Goal: Communication & Community: Share content

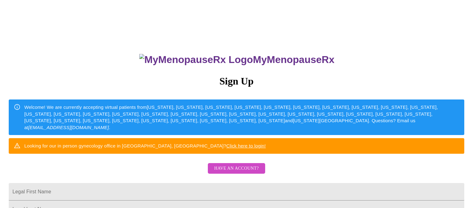
click at [230, 172] on span "Have an account?" at bounding box center [236, 168] width 45 height 8
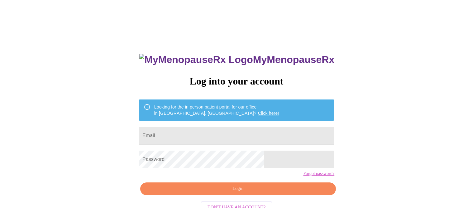
click at [256, 131] on input "Email" at bounding box center [237, 135] width 196 height 17
drag, startPoint x: 272, startPoint y: 135, endPoint x: 231, endPoint y: 134, distance: 41.4
click at [231, 134] on input "shamkopp@yahoo.com@12Healthy!#" at bounding box center [237, 135] width 196 height 17
type input "shamkopp@yahoo.com"
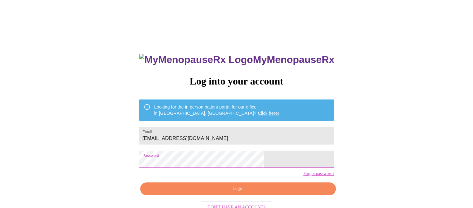
click at [237, 192] on span "Login" at bounding box center [237, 189] width 181 height 8
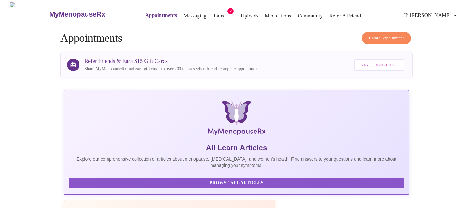
click at [214, 17] on link "Labs" at bounding box center [219, 16] width 10 height 9
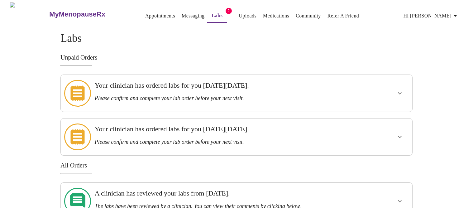
click at [382, 88] on div at bounding box center [381, 93] width 58 height 32
click at [398, 92] on icon "show more" at bounding box center [399, 92] width 7 height 7
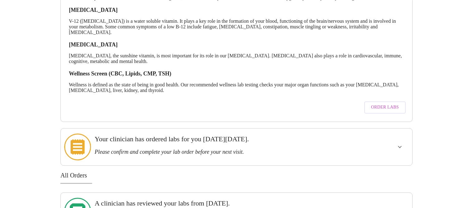
scroll to position [159, 0]
click at [390, 105] on span "Order Labs" at bounding box center [385, 107] width 28 height 8
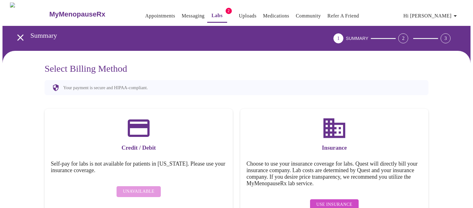
scroll to position [20, 0]
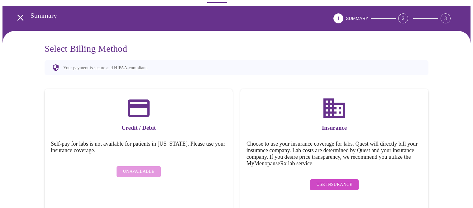
click at [334, 181] on span "Use Insurance" at bounding box center [334, 185] width 36 height 8
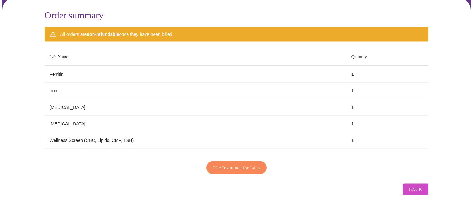
scroll to position [54, 0]
click at [226, 165] on span "Use Insurance for Labs" at bounding box center [236, 167] width 46 height 8
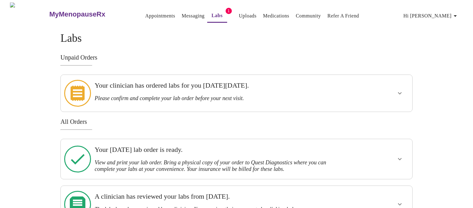
click at [445, 12] on span "Hi [PERSON_NAME]" at bounding box center [430, 16] width 55 height 9
click at [445, 23] on li "Billing" at bounding box center [444, 24] width 29 height 11
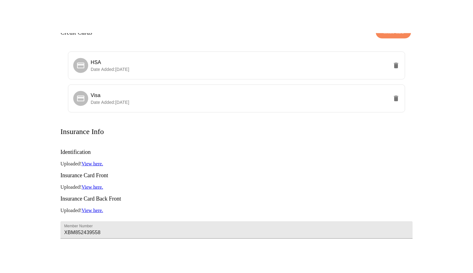
scroll to position [63, 0]
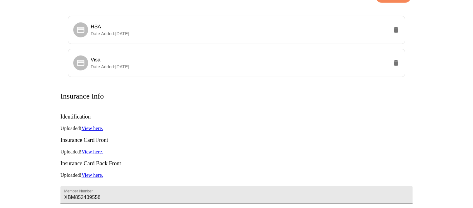
click at [100, 125] on link "View here." at bounding box center [92, 127] width 21 height 5
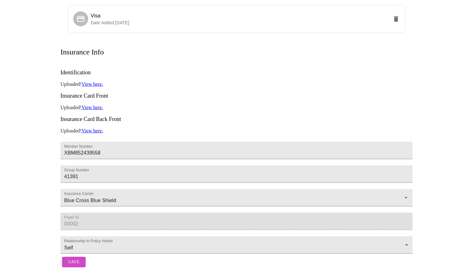
scroll to position [118, 0]
drag, startPoint x: 104, startPoint y: 118, endPoint x: 62, endPoint y: 115, distance: 42.5
click at [62, 142] on input "XBM852439558" at bounding box center [236, 150] width 352 height 17
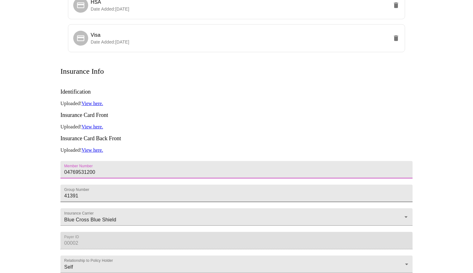
scroll to position [87, 0]
type input "04769531200"
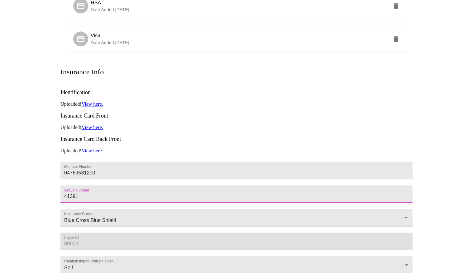
drag, startPoint x: 79, startPoint y: 179, endPoint x: 26, endPoint y: 175, distance: 52.8
click at [60, 186] on input "41391" at bounding box center [236, 194] width 352 height 17
type input "1568756"
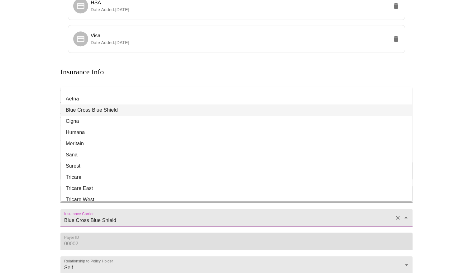
drag, startPoint x: 122, startPoint y: 208, endPoint x: 56, endPoint y: 203, distance: 65.6
click at [63, 207] on input "Blue Cross Blue Shield" at bounding box center [227, 221] width 329 height 12
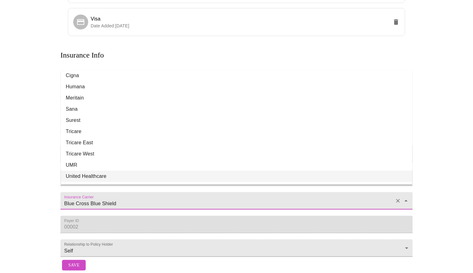
scroll to position [104, 0]
click at [90, 171] on li "United Healthcare" at bounding box center [236, 176] width 351 height 11
type input "United Healthcare"
type input "87726"
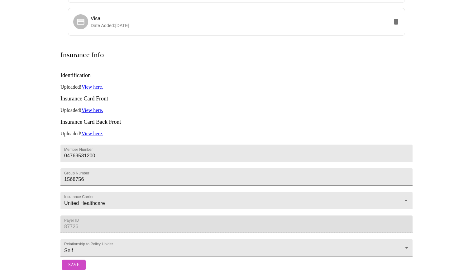
click at [37, 182] on div "Billing Credit Cards Create Card HSA Date Added: 02-16-2024 Visa Date Added: 10…" at bounding box center [236, 101] width 399 height 346
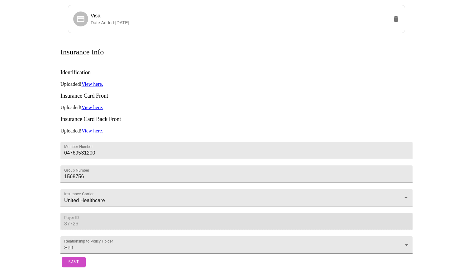
drag, startPoint x: 76, startPoint y: 259, endPoint x: 77, endPoint y: 253, distance: 6.9
click at [76, 207] on span "Save" at bounding box center [73, 263] width 11 height 8
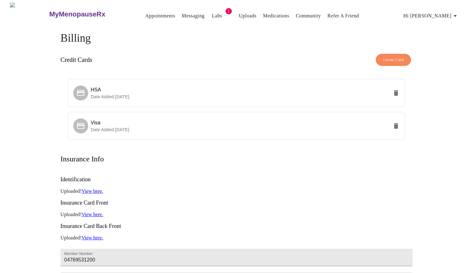
click at [446, 15] on span "Hi [PERSON_NAME]" at bounding box center [430, 16] width 55 height 9
click at [440, 48] on li "Log out" at bounding box center [444, 46] width 29 height 11
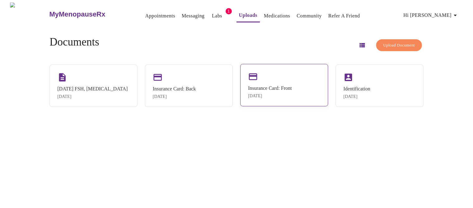
click at [282, 95] on div "[DATE]" at bounding box center [270, 95] width 44 height 5
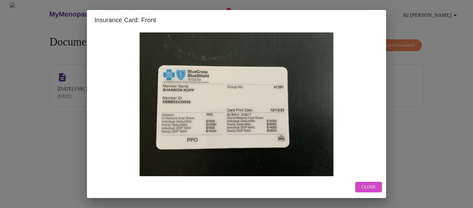
click at [367, 189] on span "Close" at bounding box center [368, 187] width 14 height 8
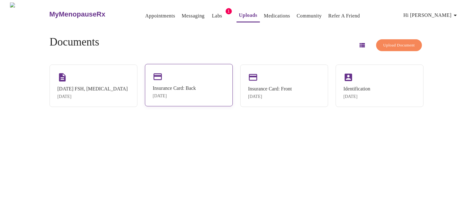
click at [194, 72] on div "Insurance Card: Back [DATE]" at bounding box center [189, 85] width 88 height 42
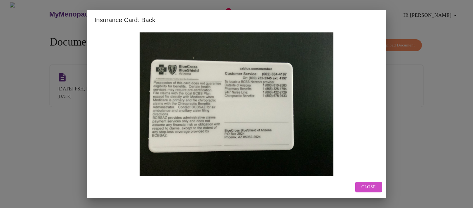
click at [373, 185] on span "Close" at bounding box center [368, 187] width 14 height 8
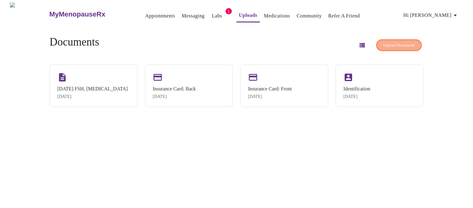
click at [394, 43] on span "Upload Document" at bounding box center [398, 45] width 31 height 7
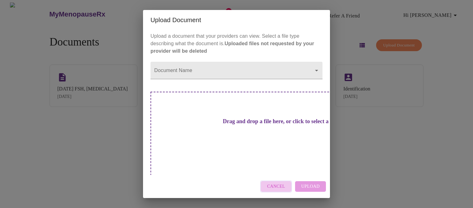
click at [274, 182] on span "Cancel" at bounding box center [276, 186] width 18 height 8
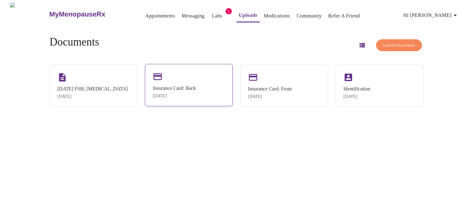
click at [220, 77] on div "Insurance Card: Back [DATE]" at bounding box center [189, 85] width 88 height 42
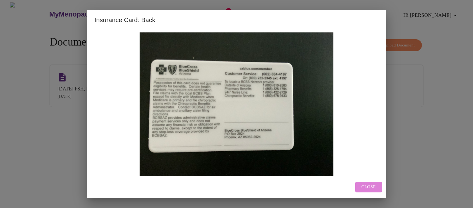
click at [371, 186] on span "Close" at bounding box center [368, 187] width 14 height 8
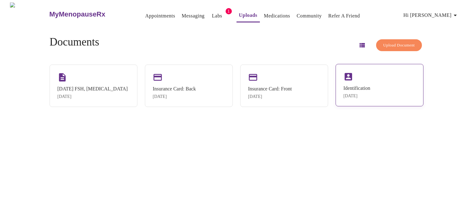
click at [382, 91] on div "Identification [DATE]" at bounding box center [379, 85] width 88 height 42
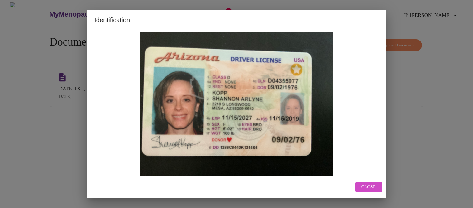
click at [367, 186] on span "Close" at bounding box center [368, 187] width 14 height 8
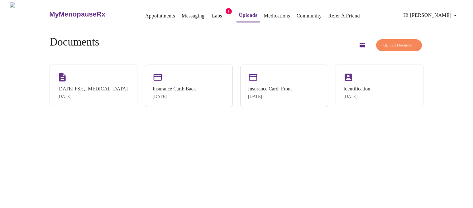
click at [383, 43] on span "Upload Document" at bounding box center [398, 45] width 31 height 7
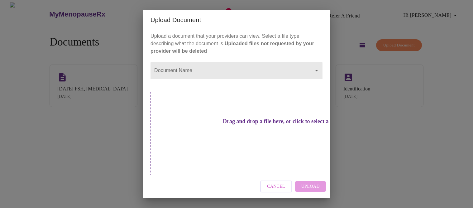
click at [227, 78] on body "MyMenopauseRx Appointments Messaging Labs 1 Uploads Medications Community Refer…" at bounding box center [236, 106] width 468 height 208
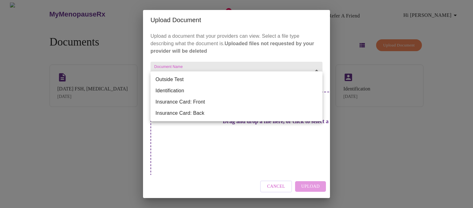
click at [218, 104] on li "Insurance Card: Front" at bounding box center [236, 101] width 172 height 11
type input "Insurance Card: Front"
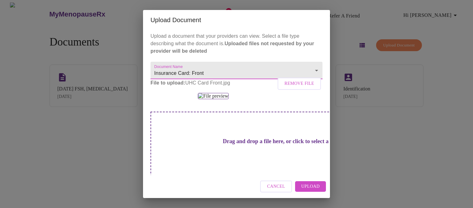
click at [312, 186] on span "Upload" at bounding box center [310, 186] width 18 height 8
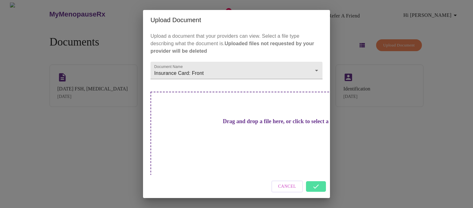
click at [314, 178] on div "Cancel" at bounding box center [236, 186] width 187 height 23
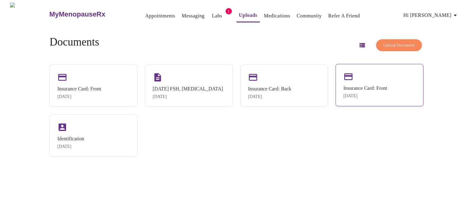
click at [380, 91] on div "Insurance Card: Front" at bounding box center [365, 88] width 44 height 6
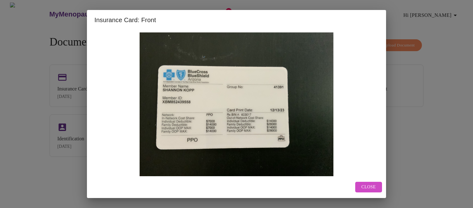
click at [368, 185] on span "Close" at bounding box center [368, 187] width 14 height 8
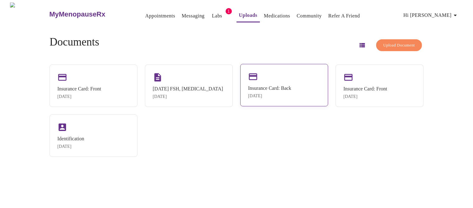
click at [296, 90] on div "Insurance Card: Back [DATE]" at bounding box center [284, 85] width 88 height 42
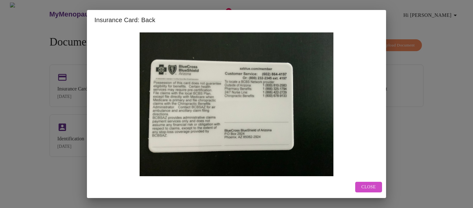
click at [372, 186] on span "Close" at bounding box center [368, 187] width 14 height 8
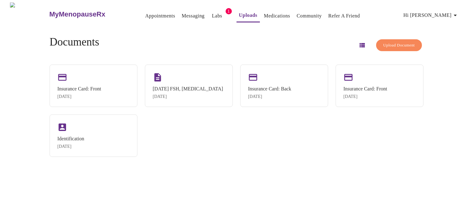
click at [396, 44] on span "Upload Document" at bounding box center [398, 45] width 31 height 7
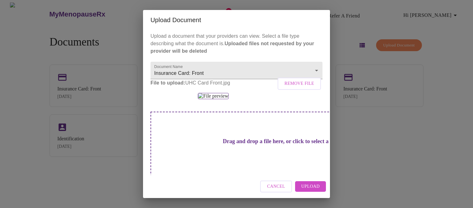
click at [302, 186] on button "Upload" at bounding box center [310, 186] width 31 height 11
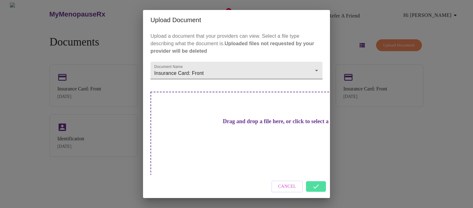
click at [281, 79] on body "MyMenopauseRx Appointments Messaging Labs 1 Uploads Medications Community Refer…" at bounding box center [236, 106] width 468 height 208
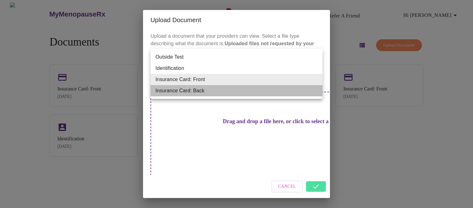
click at [216, 94] on li "Insurance Card: Back" at bounding box center [236, 90] width 172 height 11
type input "Insurance Card: Back"
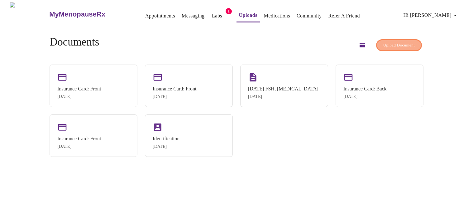
click at [399, 42] on span "Upload Document" at bounding box center [398, 45] width 31 height 7
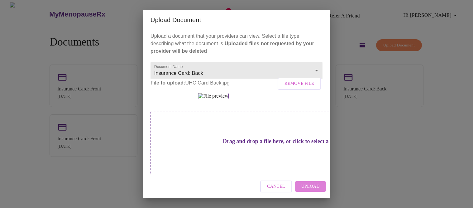
click at [302, 183] on button "Upload" at bounding box center [310, 186] width 31 height 11
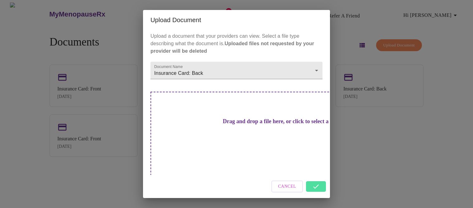
click at [317, 178] on div "Cancel" at bounding box center [236, 186] width 187 height 23
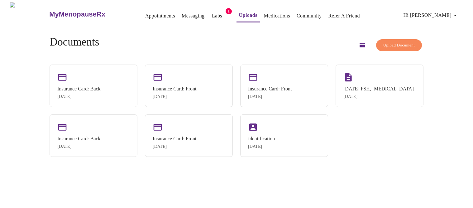
click at [182, 14] on link "Messaging" at bounding box center [193, 16] width 23 height 9
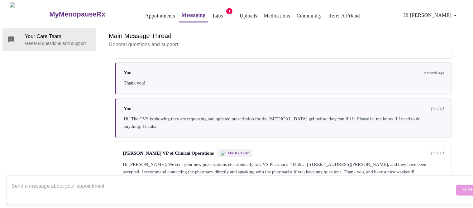
scroll to position [1016, 0]
click at [136, 181] on textarea "Send a message about your appointment" at bounding box center [233, 190] width 443 height 20
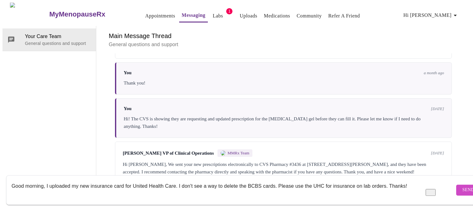
scroll to position [0, 0]
type textarea "Good morning, I uploaded my new insurance card for United Health Care. I don't …"
click at [462, 186] on span "Send" at bounding box center [468, 190] width 12 height 8
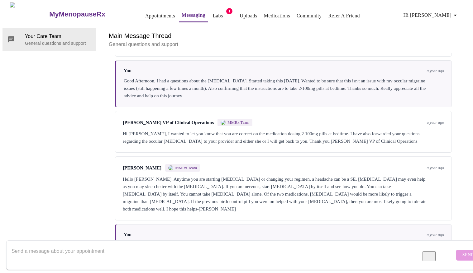
scroll to position [257, 0]
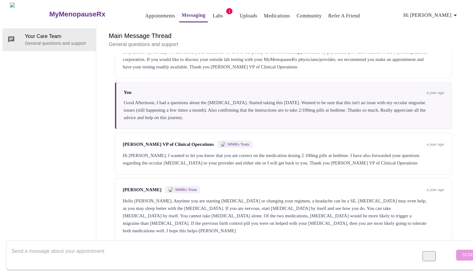
click at [213, 14] on link "Labs" at bounding box center [218, 16] width 10 height 9
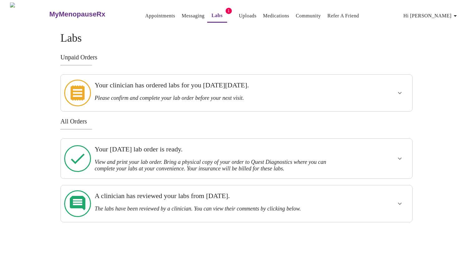
click at [402, 155] on icon "show more" at bounding box center [399, 158] width 7 height 7
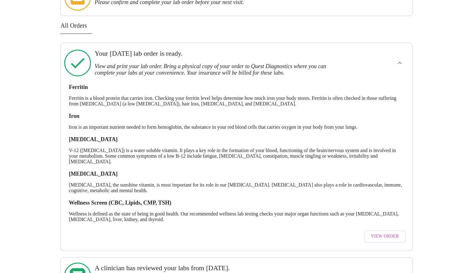
scroll to position [117, 0]
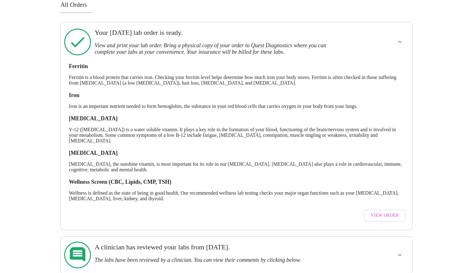
click at [375, 207] on span "View Order" at bounding box center [385, 216] width 28 height 8
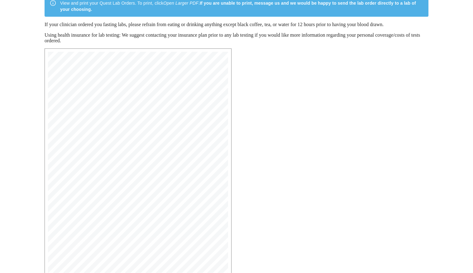
scroll to position [110, 0]
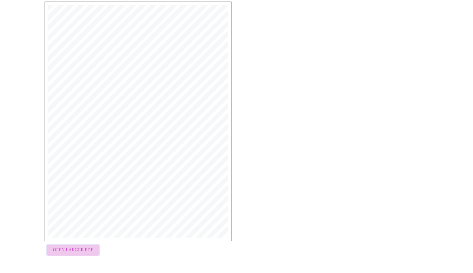
click at [88, 207] on span "Open Larger PDF" at bounding box center [73, 251] width 40 height 8
click at [291, 68] on div "MyMenopauseRx Medical Group [STREET_ADDRESS] Phone: [PHONE_NUMBER] Fax: [PHONE_…" at bounding box center [237, 131] width 394 height 268
